Goal: Information Seeking & Learning: Learn about a topic

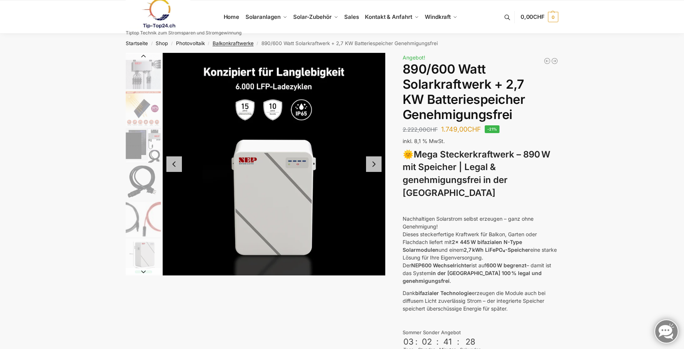
click at [245, 45] on link "Balkonkraftwerke" at bounding box center [233, 43] width 41 height 6
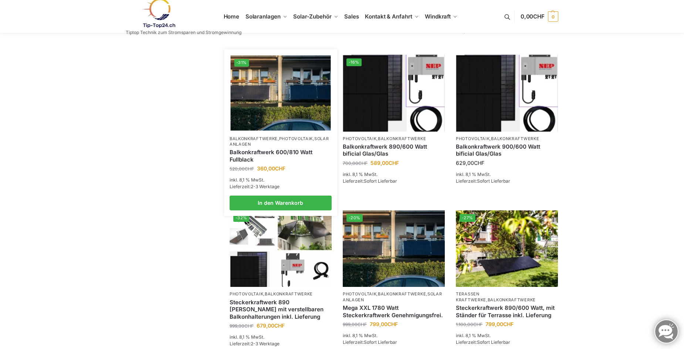
scroll to position [333, 0]
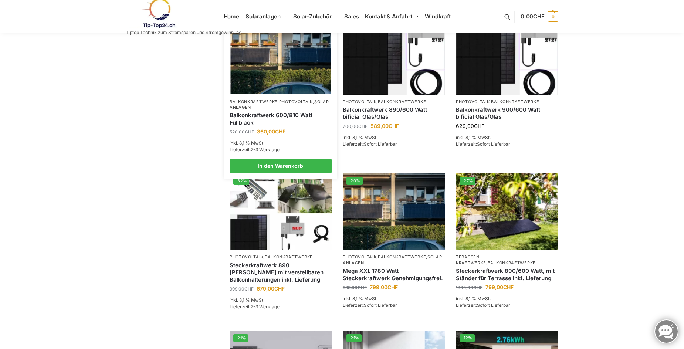
click at [292, 71] on img at bounding box center [280, 55] width 100 height 75
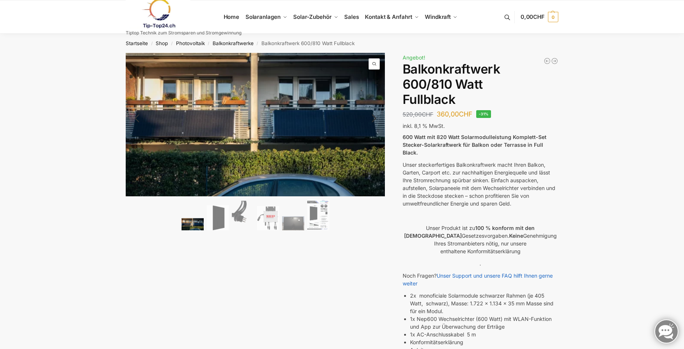
click at [375, 120] on link "Next" at bounding box center [372, 121] width 25 height 7
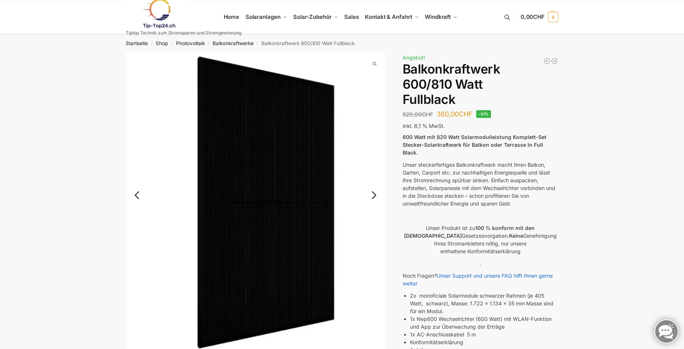
click at [375, 195] on link "Next" at bounding box center [372, 198] width 25 height 7
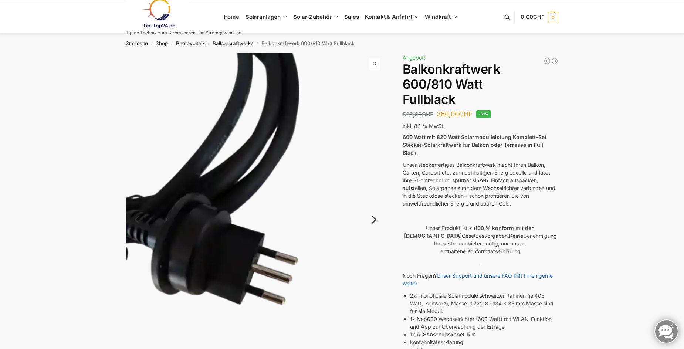
click at [375, 194] on img at bounding box center [256, 226] width 260 height 346
click at [375, 221] on link "Next" at bounding box center [372, 223] width 25 height 7
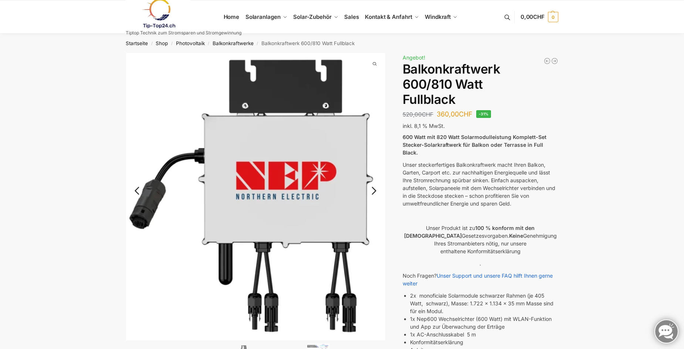
click at [375, 221] on div at bounding box center [256, 197] width 260 height 288
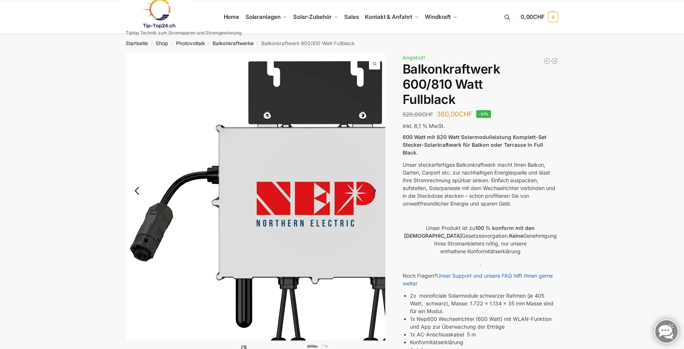
click at [375, 221] on img at bounding box center [280, 223] width 308 height 341
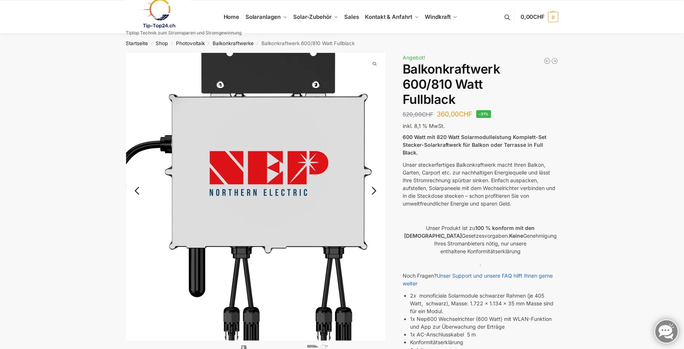
click at [379, 219] on img at bounding box center [233, 192] width 308 height 341
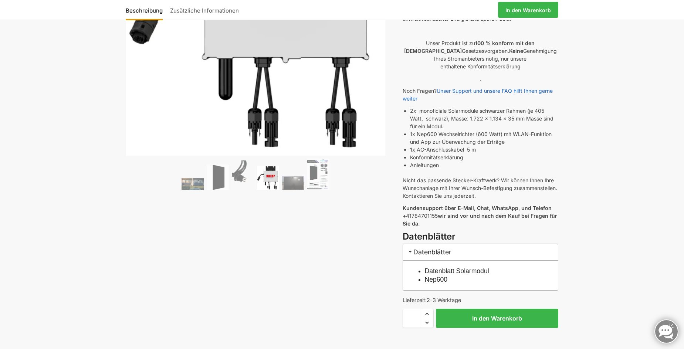
scroll to position [259, 0]
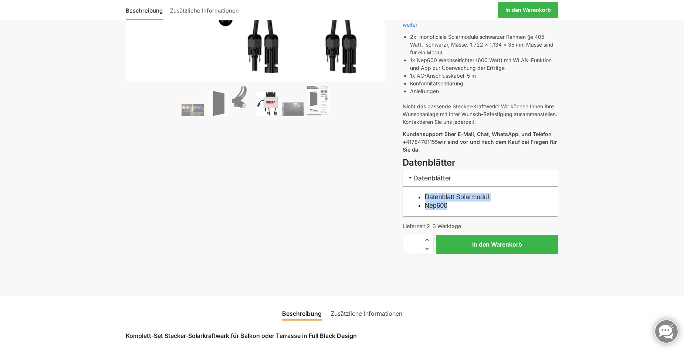
drag, startPoint x: 465, startPoint y: 200, endPoint x: 416, endPoint y: 178, distance: 53.1
click at [416, 178] on div "Datenblätter Datenblatt Solarmodul Nep600" at bounding box center [481, 193] width 156 height 47
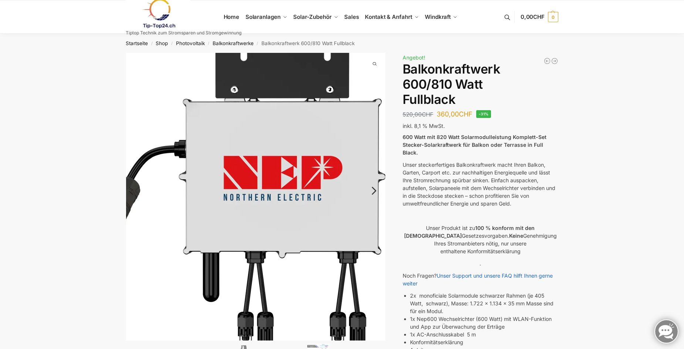
scroll to position [74, 0]
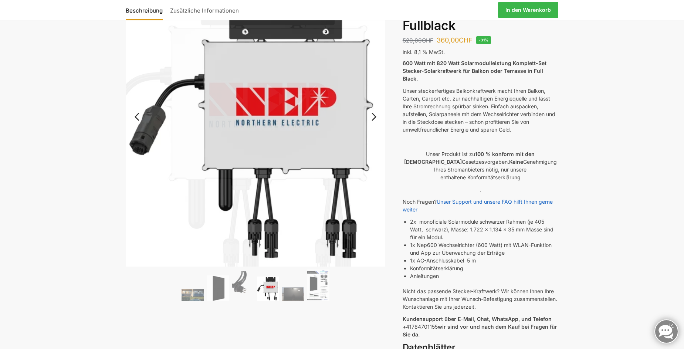
click at [374, 117] on link "Next" at bounding box center [372, 120] width 25 height 7
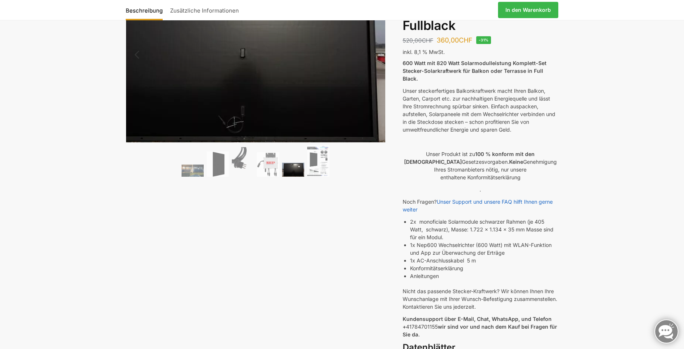
click at [374, 116] on img at bounding box center [239, 53] width 296 height 186
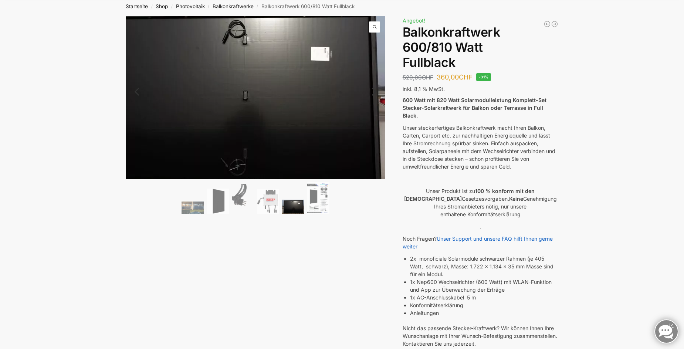
scroll to position [0, 0]
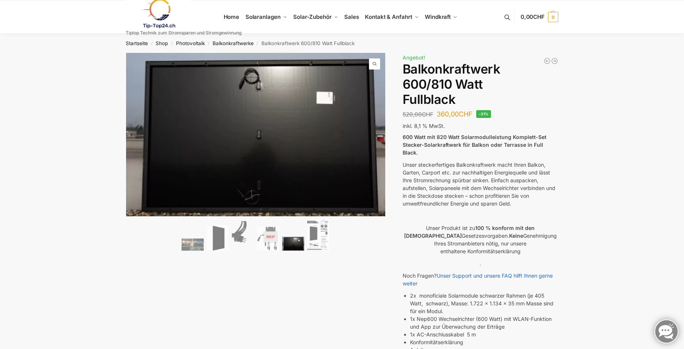
click at [374, 130] on link "Next" at bounding box center [372, 132] width 25 height 7
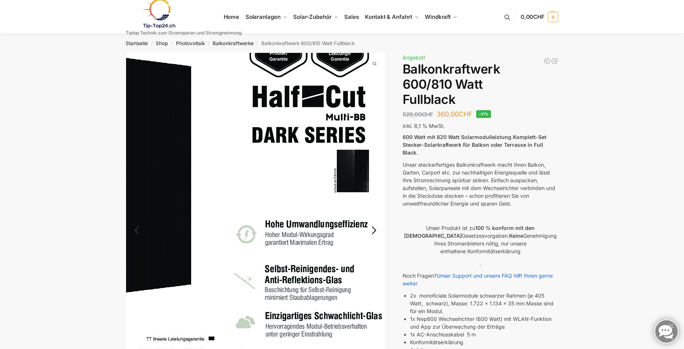
scroll to position [74, 0]
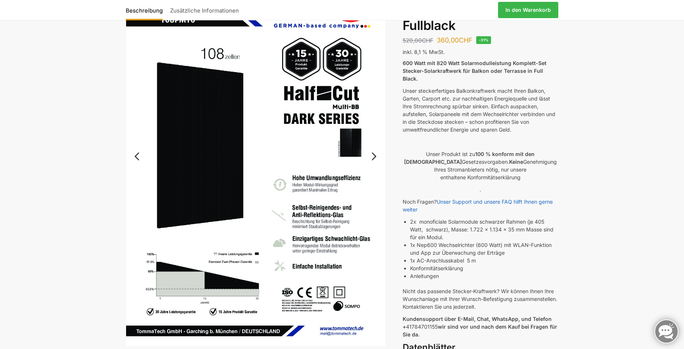
click at [373, 157] on link "Next" at bounding box center [372, 159] width 25 height 7
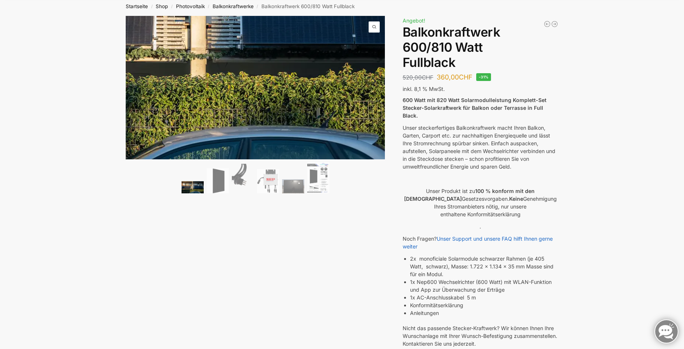
scroll to position [0, 0]
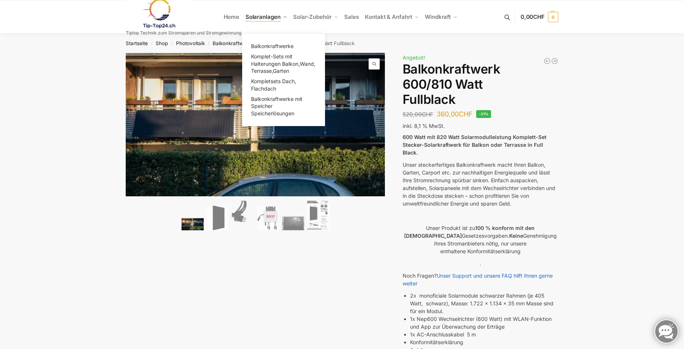
click at [262, 15] on span "Solaranlagen" at bounding box center [262, 16] width 35 height 7
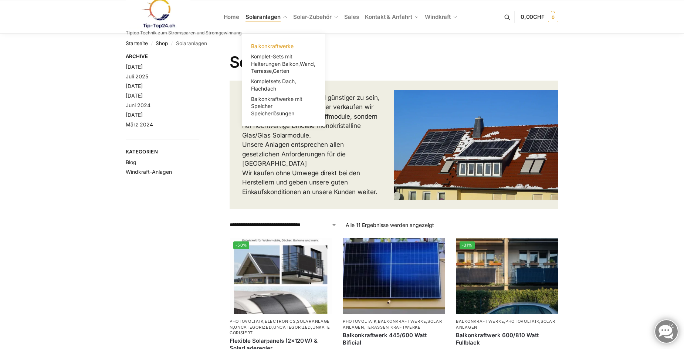
click at [265, 47] on span "Balkonkraftwerke" at bounding box center [272, 46] width 43 height 6
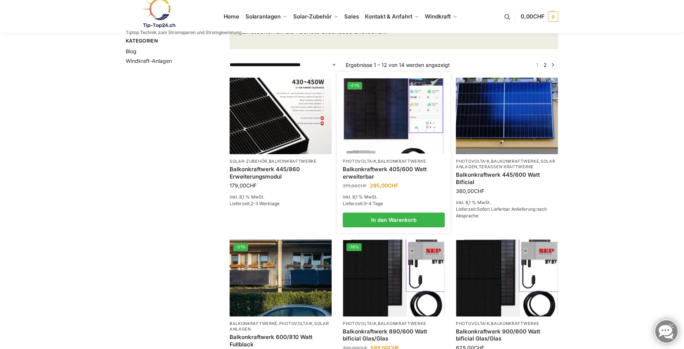
scroll to position [222, 0]
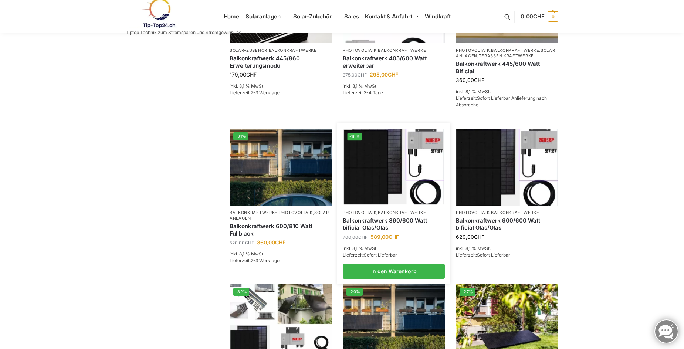
click at [409, 194] on img at bounding box center [393, 166] width 100 height 75
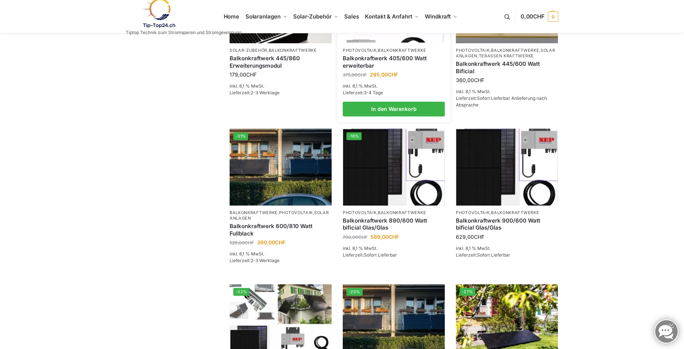
click at [396, 54] on li "-21% Photovoltaik , Balkonkraftwerke Balkonkraftwerk 405/600 Watt erweiterbar 3…" at bounding box center [393, 42] width 113 height 150
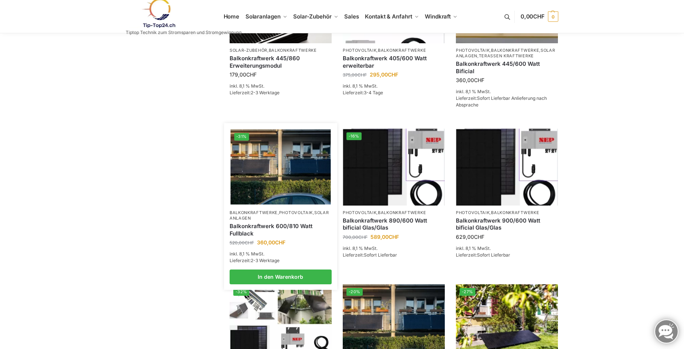
click at [273, 194] on img at bounding box center [280, 166] width 100 height 75
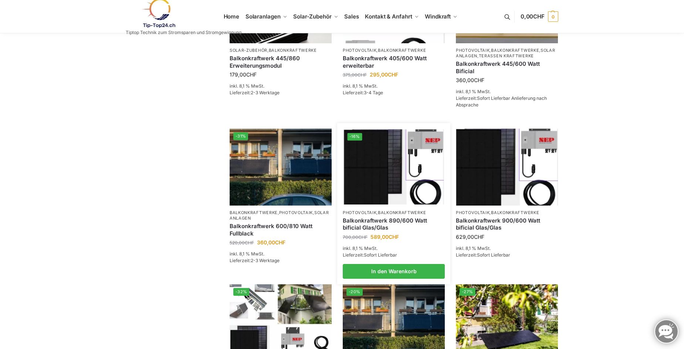
click at [404, 182] on img at bounding box center [393, 166] width 100 height 75
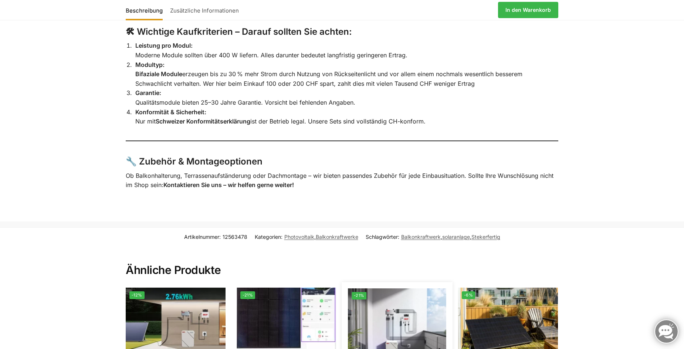
scroll to position [1738, 0]
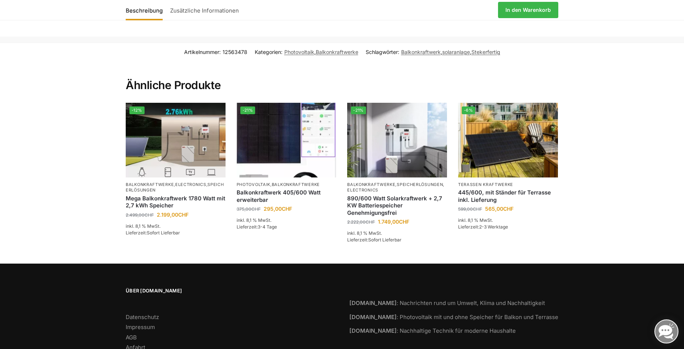
click at [465, 92] on h2 "Ähnliche Produkte" at bounding box center [342, 77] width 433 height 32
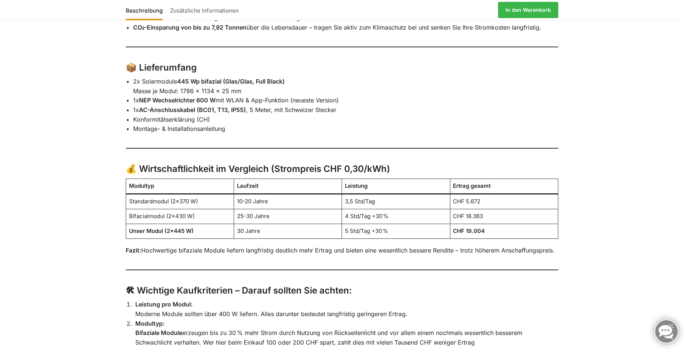
scroll to position [1368, 0]
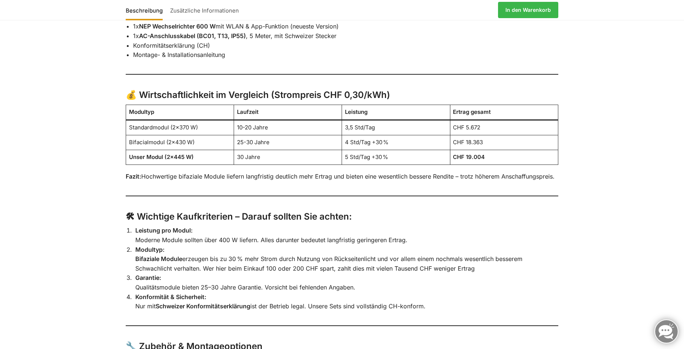
click at [318, 60] on li "Montage- & Installationsanleitung" at bounding box center [345, 55] width 425 height 10
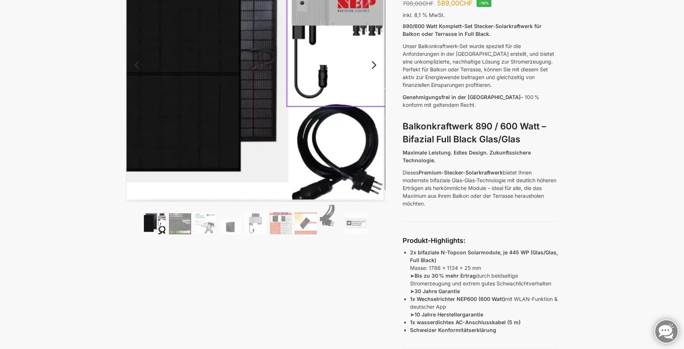
scroll to position [0, 0]
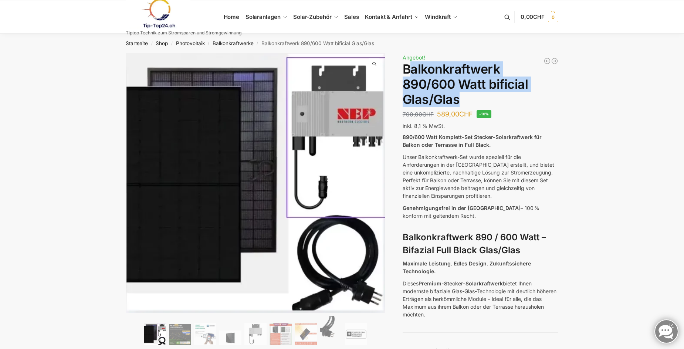
drag, startPoint x: 474, startPoint y: 99, endPoint x: 408, endPoint y: 65, distance: 74.7
click at [408, 65] on h1 "Balkonkraftwerk 890/600 Watt bificial Glas/Glas" at bounding box center [481, 84] width 156 height 45
click at [239, 43] on link "Balkonkraftwerke" at bounding box center [233, 43] width 41 height 6
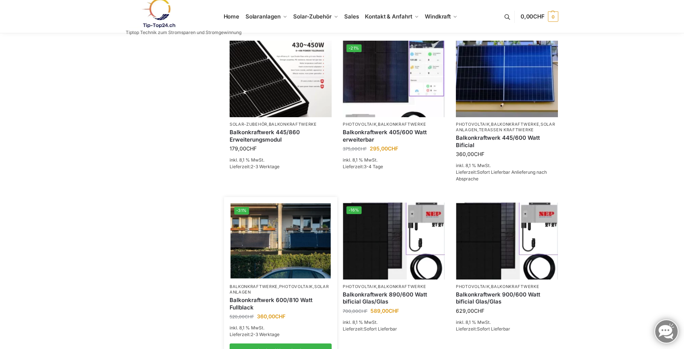
scroll to position [222, 0]
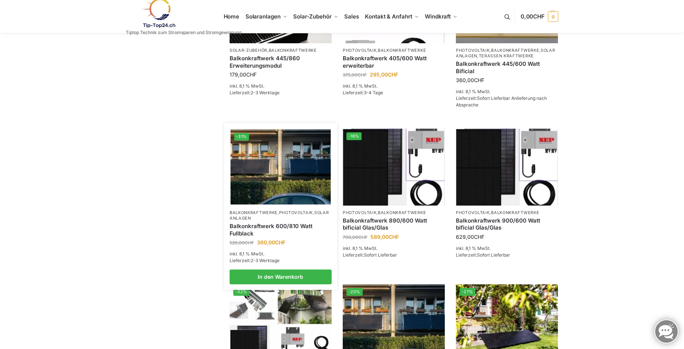
click at [282, 183] on img at bounding box center [280, 166] width 100 height 75
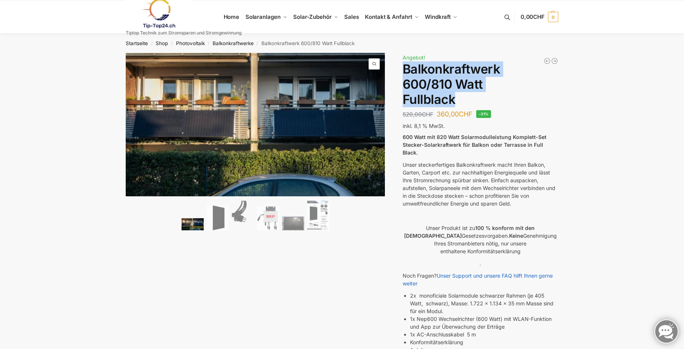
drag, startPoint x: 455, startPoint y: 98, endPoint x: 404, endPoint y: 70, distance: 57.6
click at [404, 70] on h1 "Balkonkraftwerk 600/810 Watt Fullblack" at bounding box center [481, 84] width 156 height 45
click at [403, 16] on span "Kontakt & Anfahrt" at bounding box center [388, 16] width 47 height 7
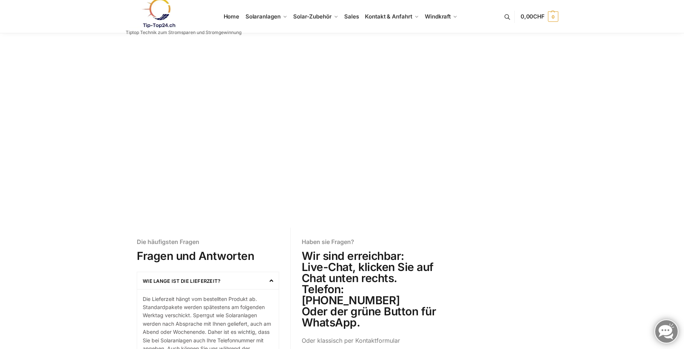
scroll to position [148, 0]
